Goal: Task Accomplishment & Management: Use online tool/utility

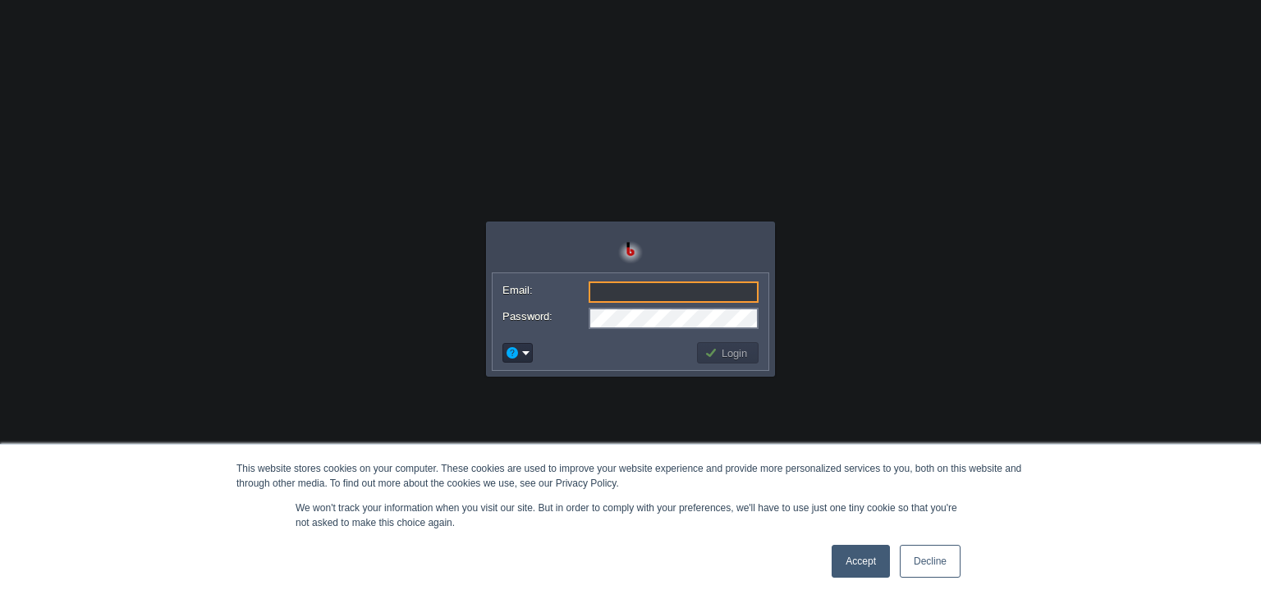
click at [603, 289] on input "Email:" at bounding box center [674, 292] width 170 height 21
click at [612, 289] on input "Email:" at bounding box center [674, 292] width 170 height 21
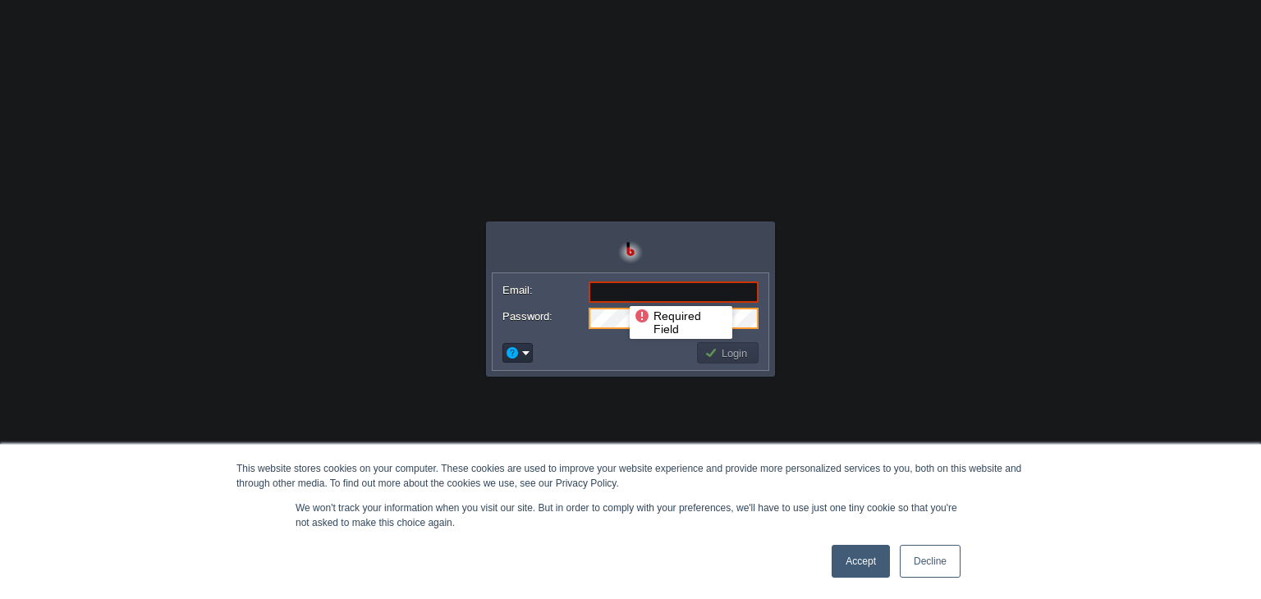
click at [617, 291] on input "Email:" at bounding box center [674, 292] width 170 height 21
click at [628, 288] on input "Email:" at bounding box center [674, 292] width 170 height 21
paste input "[EMAIL_ADDRESS][DOMAIN_NAME]"
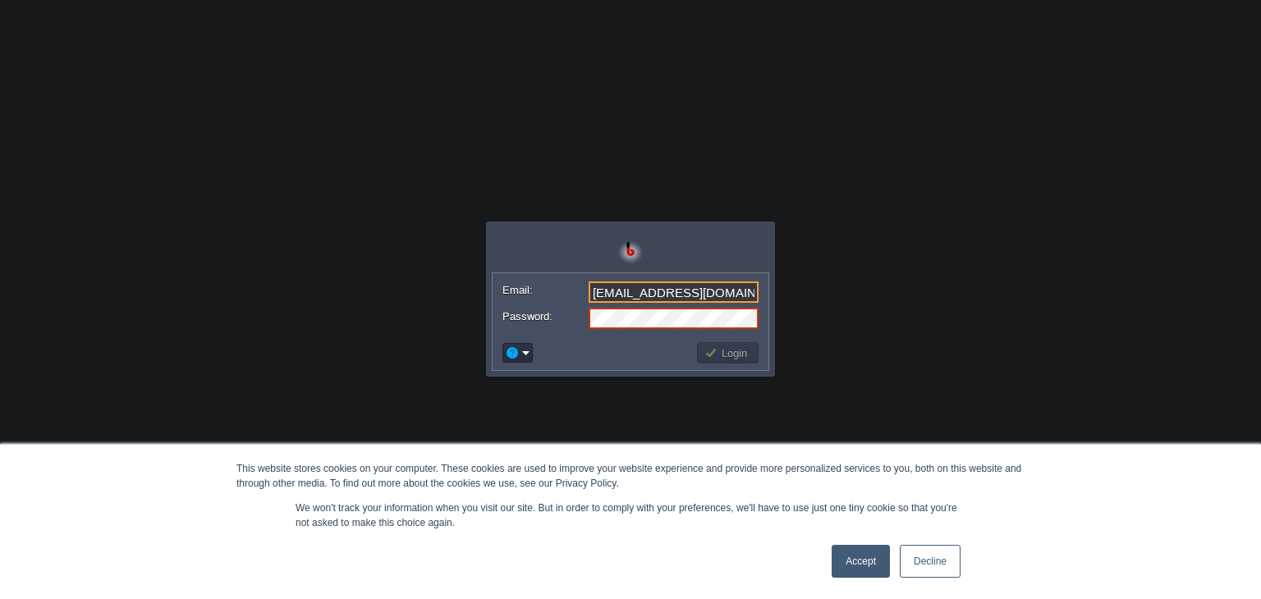
type input "[EMAIL_ADDRESS][DOMAIN_NAME]"
click at [741, 351] on button "Login" at bounding box center [728, 353] width 48 height 15
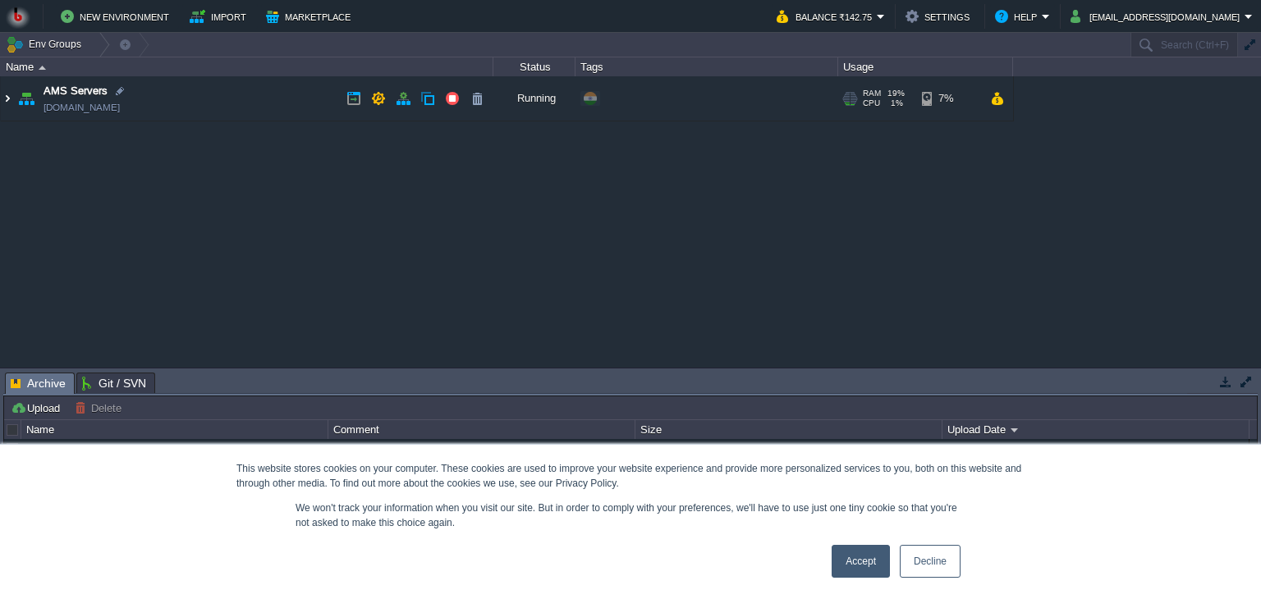
click at [8, 93] on img at bounding box center [7, 98] width 13 height 44
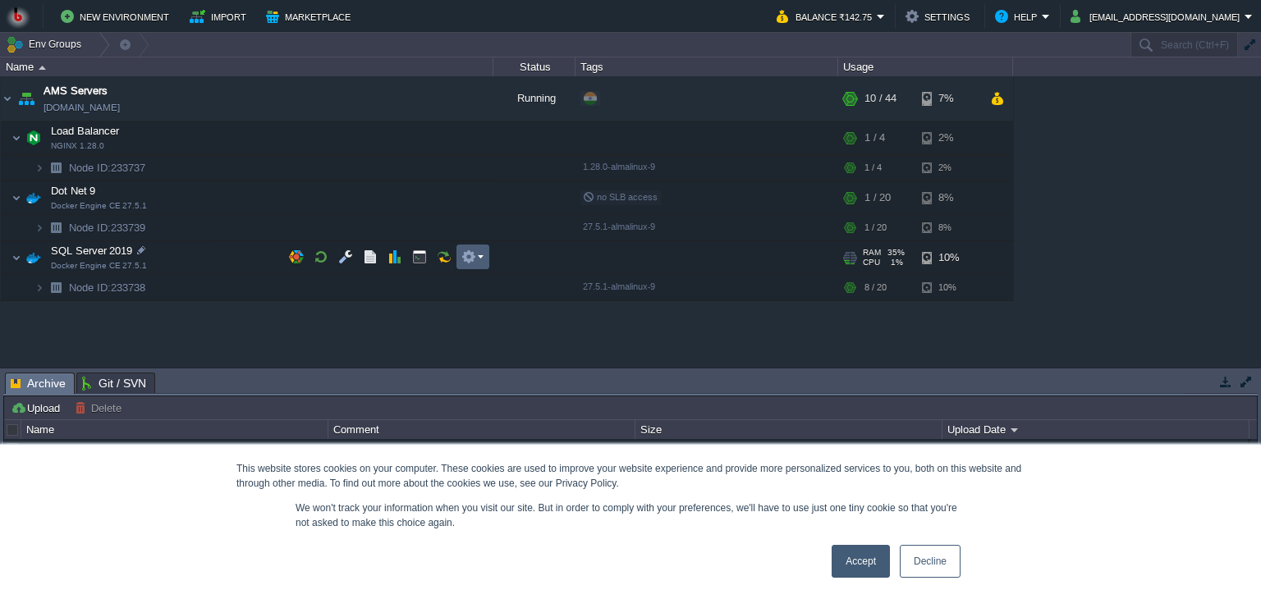
click at [481, 260] on em at bounding box center [472, 257] width 22 height 15
click at [411, 254] on td at bounding box center [419, 257] width 25 height 25
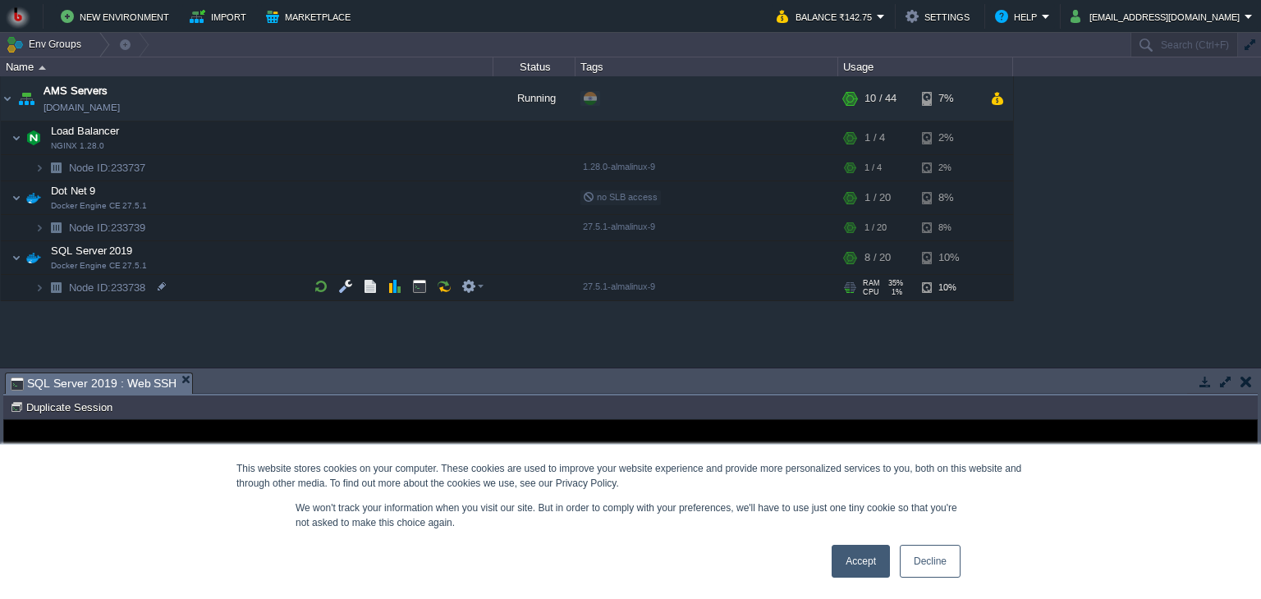
click at [880, 568] on link "Accept" at bounding box center [861, 561] width 58 height 33
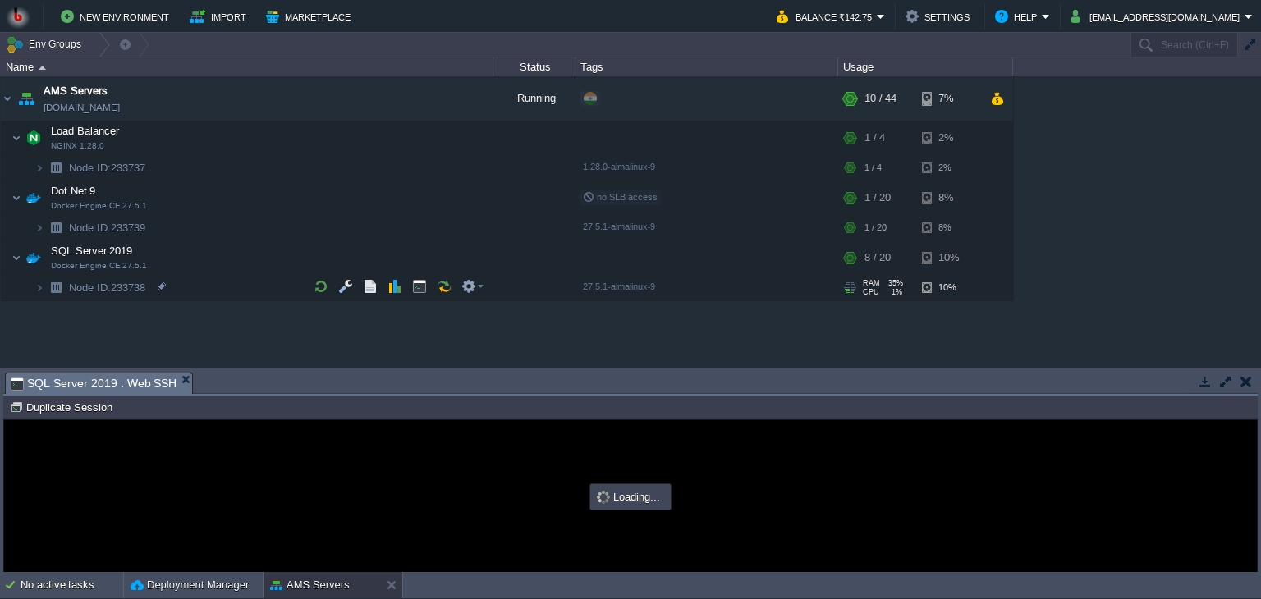
type input "#000000"
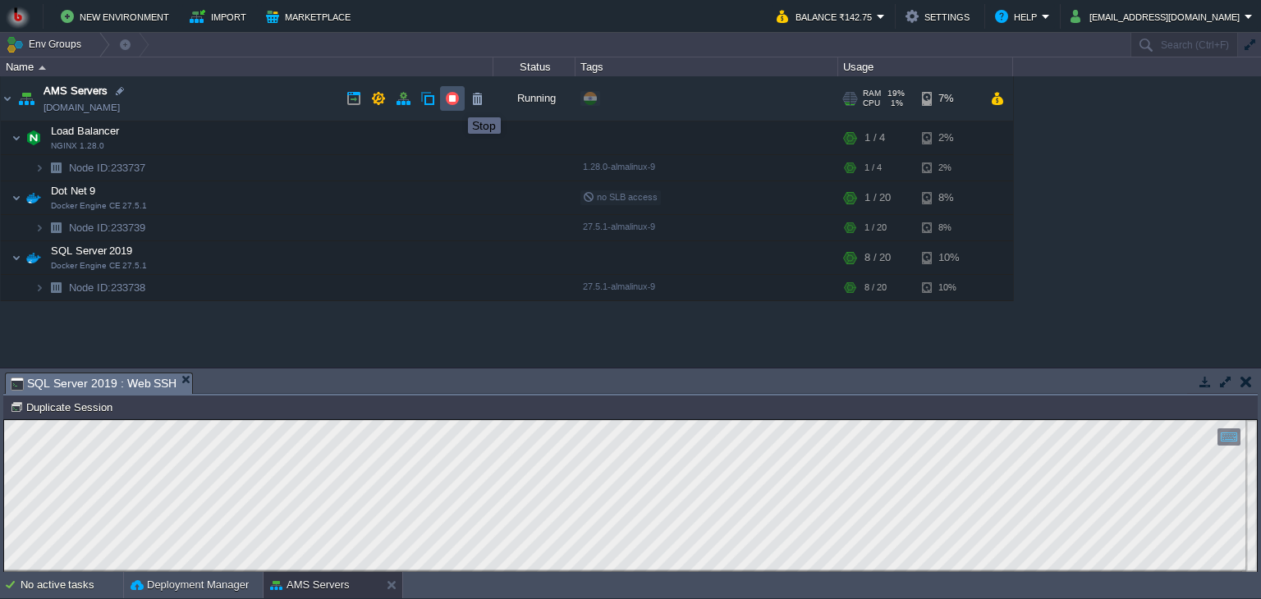
click at [456, 103] on button "button" at bounding box center [452, 98] width 15 height 15
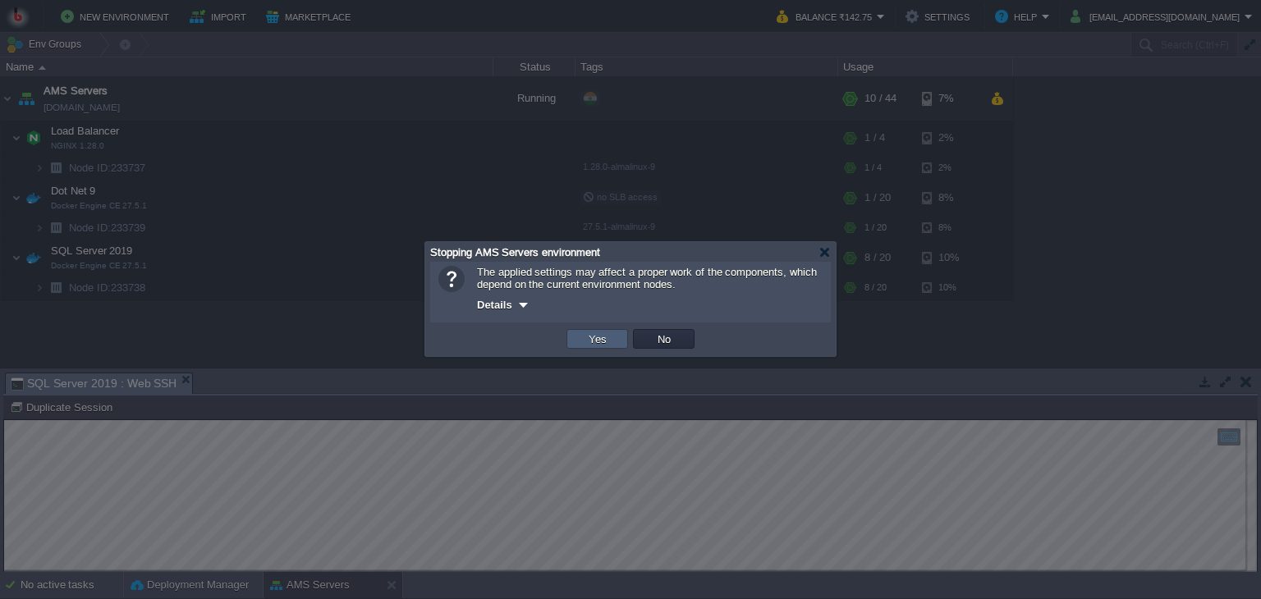
click at [580, 336] on td "Yes" at bounding box center [598, 339] width 62 height 20
